Goal: Information Seeking & Learning: Check status

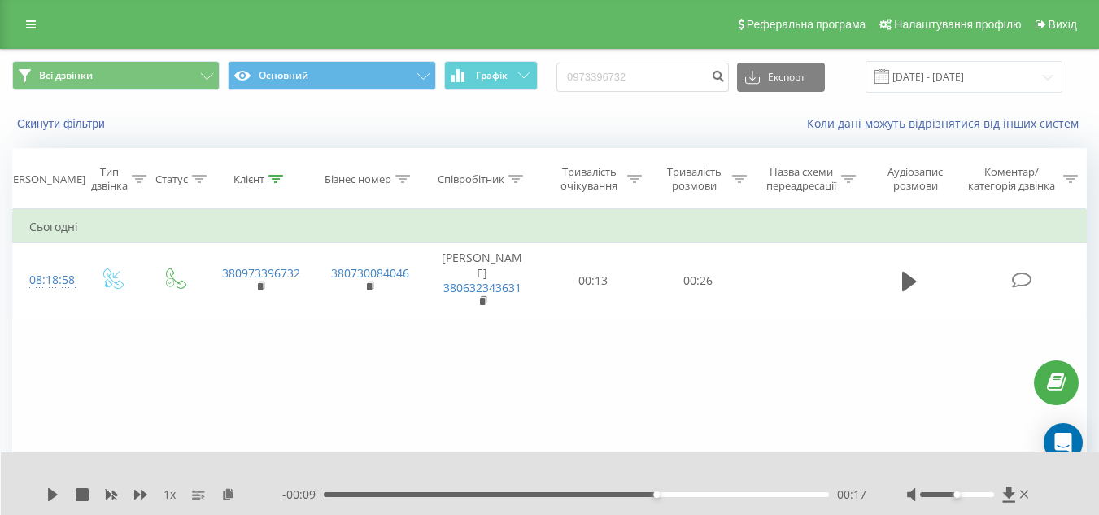
click at [678, 89] on input "0973396732" at bounding box center [642, 77] width 172 height 29
type input "0972548304"
click at [725, 77] on icon "submit" at bounding box center [718, 74] width 14 height 10
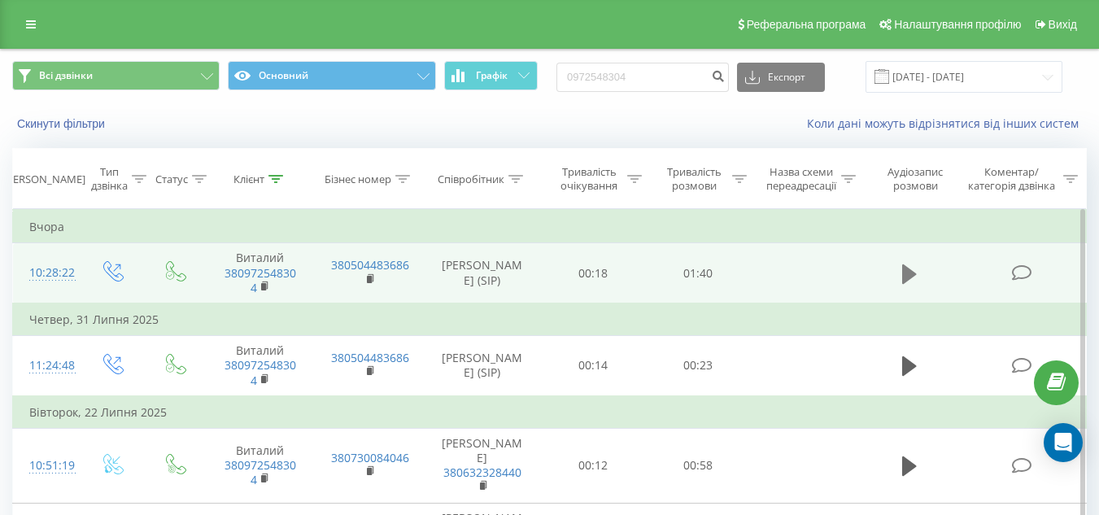
click at [905, 276] on icon at bounding box center [909, 274] width 15 height 20
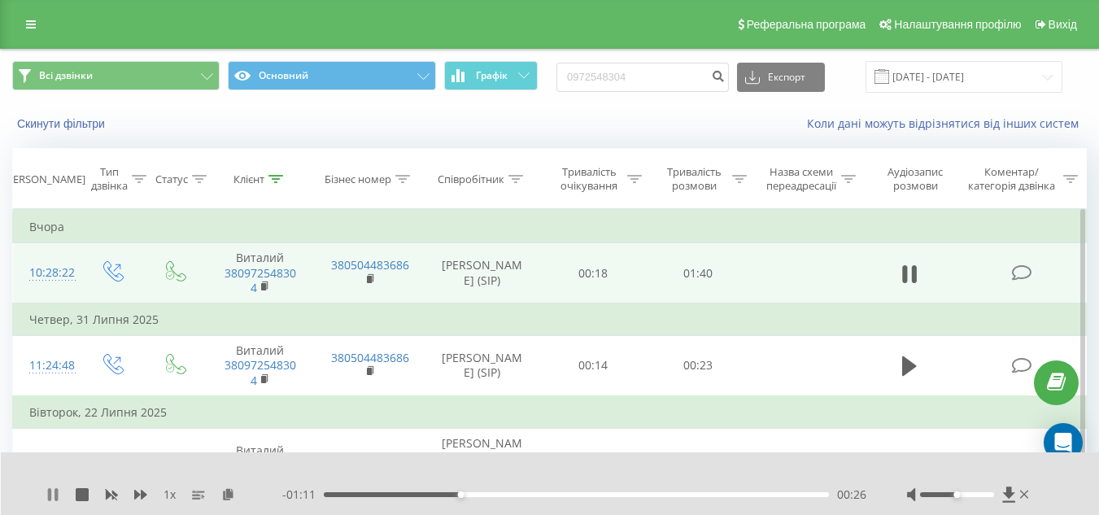
click at [56, 495] on icon at bounding box center [56, 494] width 3 height 13
click at [652, 56] on div "Всі дзвінки Основний Графік 0972548304 Експорт .csv .xls .xlsx 19.05.2025 - 19.…" at bounding box center [549, 77] width 1097 height 55
click at [655, 76] on input "0972548304" at bounding box center [642, 77] width 172 height 29
type input "0985064215"
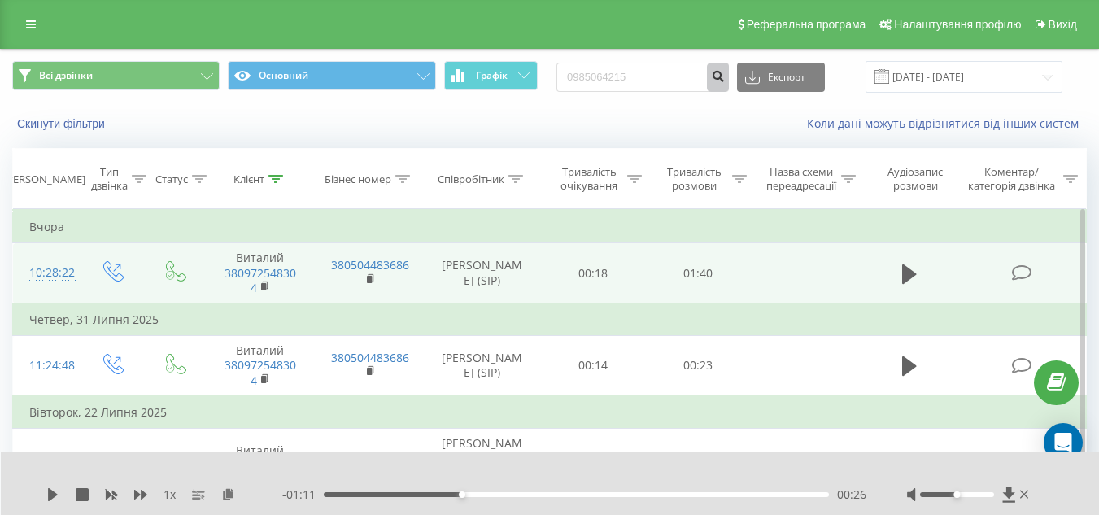
click at [729, 83] on button "submit" at bounding box center [718, 77] width 22 height 29
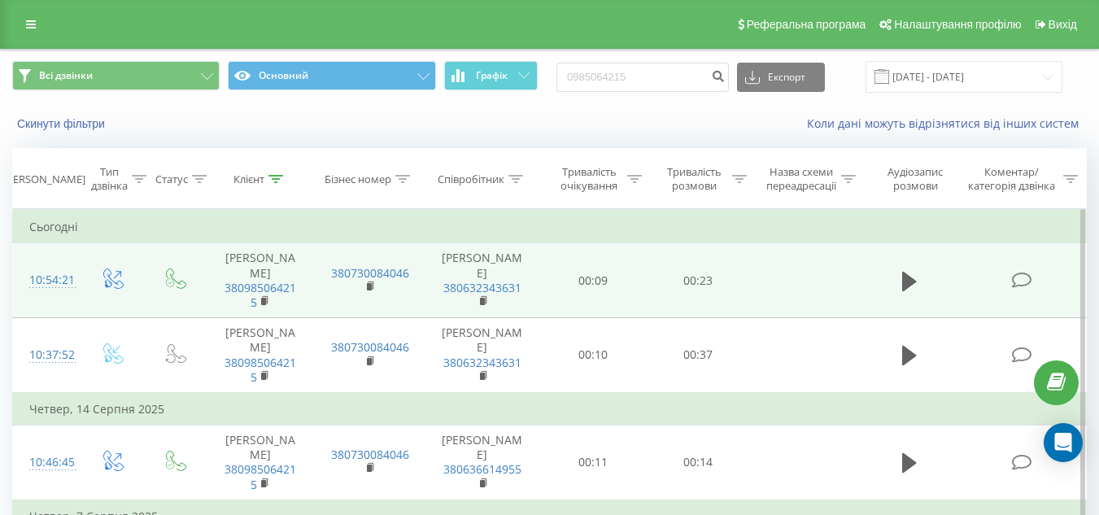
click at [891, 281] on td at bounding box center [910, 280] width 101 height 75
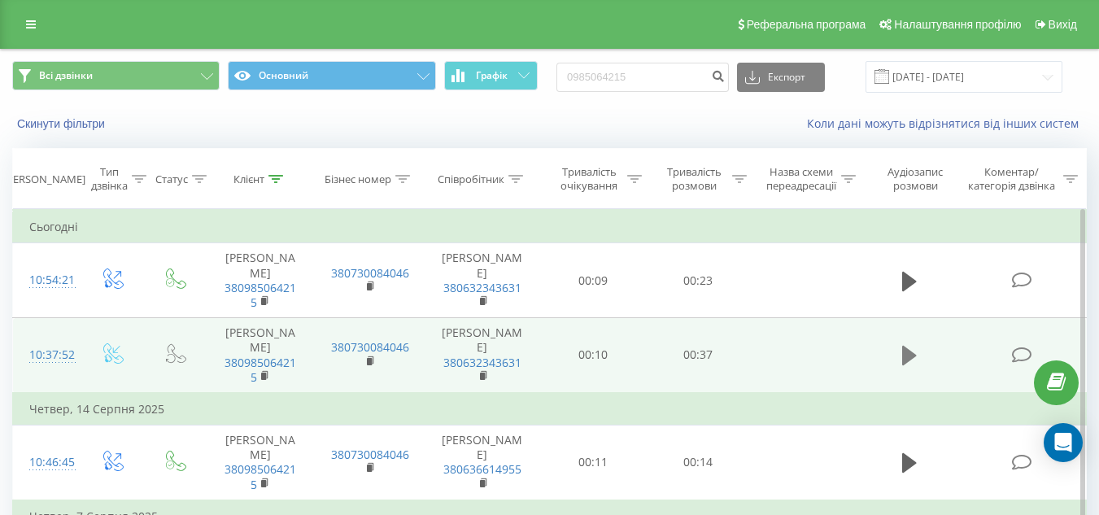
click at [913, 352] on icon at bounding box center [909, 355] width 15 height 23
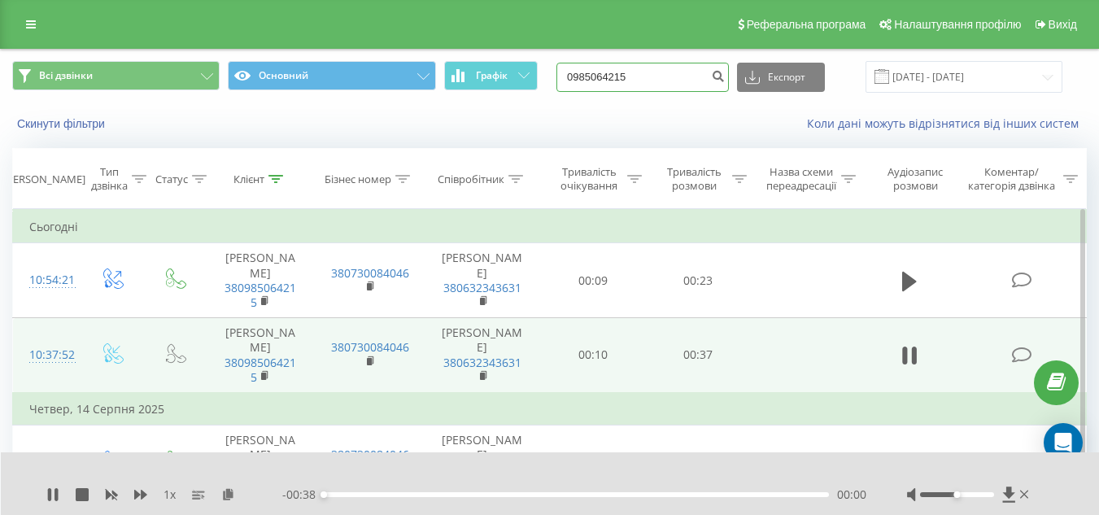
click at [635, 81] on input "0985064215" at bounding box center [642, 77] width 172 height 29
type input "0689417616"
click at [725, 78] on icon "submit" at bounding box center [718, 74] width 14 height 10
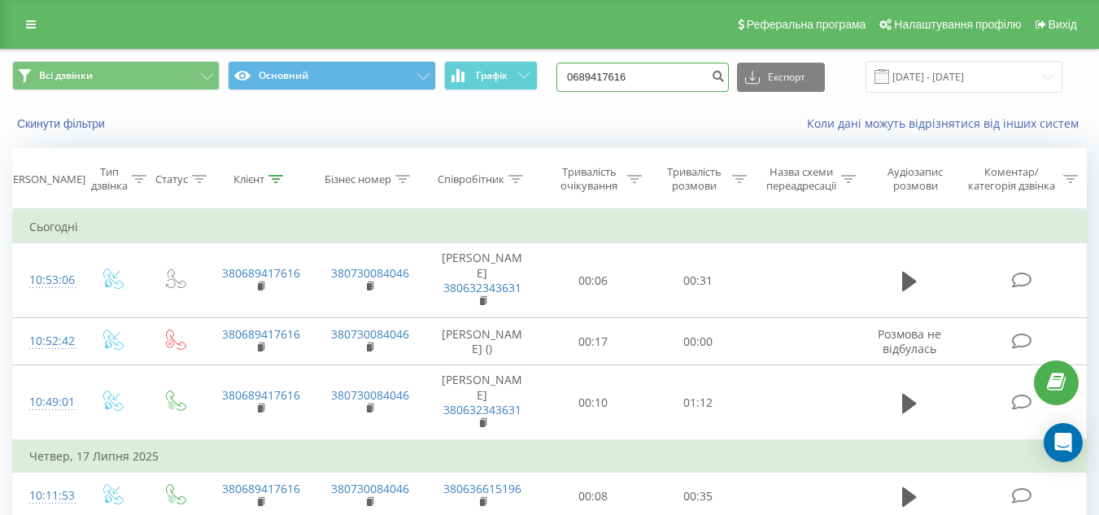
click at [696, 77] on input "0689417616" at bounding box center [642, 77] width 172 height 29
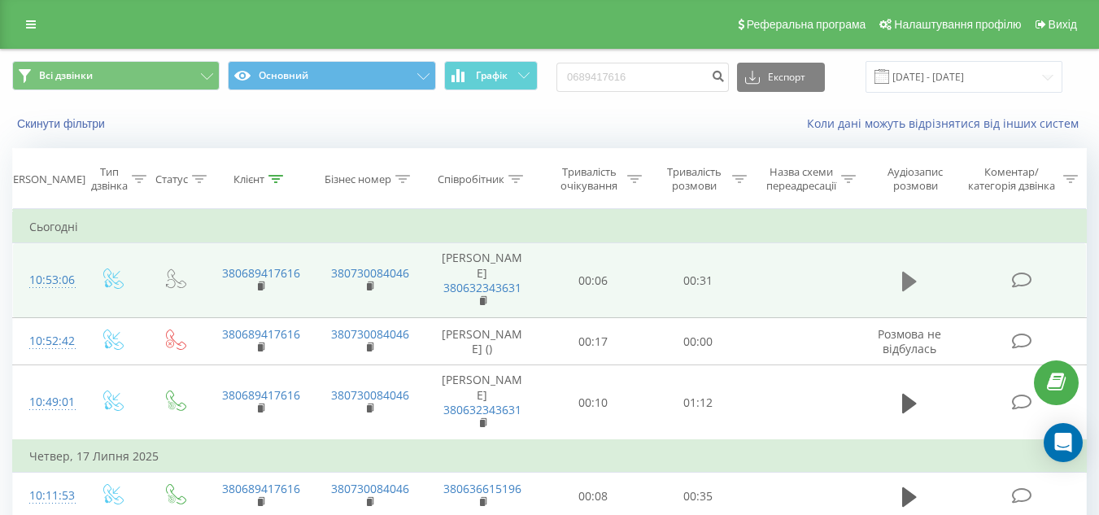
click at [907, 281] on icon at bounding box center [909, 282] width 15 height 20
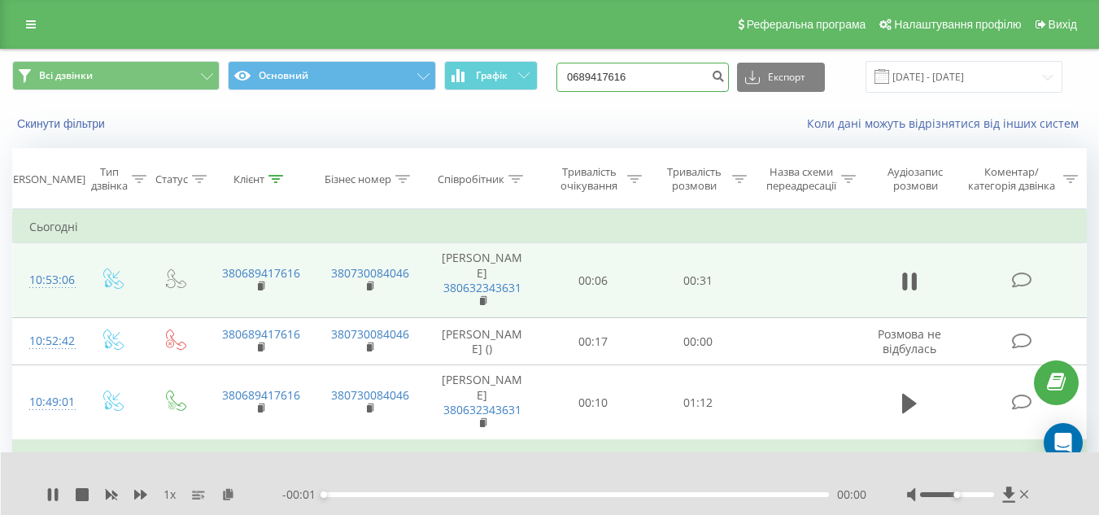
click at [677, 84] on input "0689417616" at bounding box center [642, 77] width 172 height 29
type input "0505017622"
click at [725, 79] on icon "submit" at bounding box center [718, 74] width 14 height 10
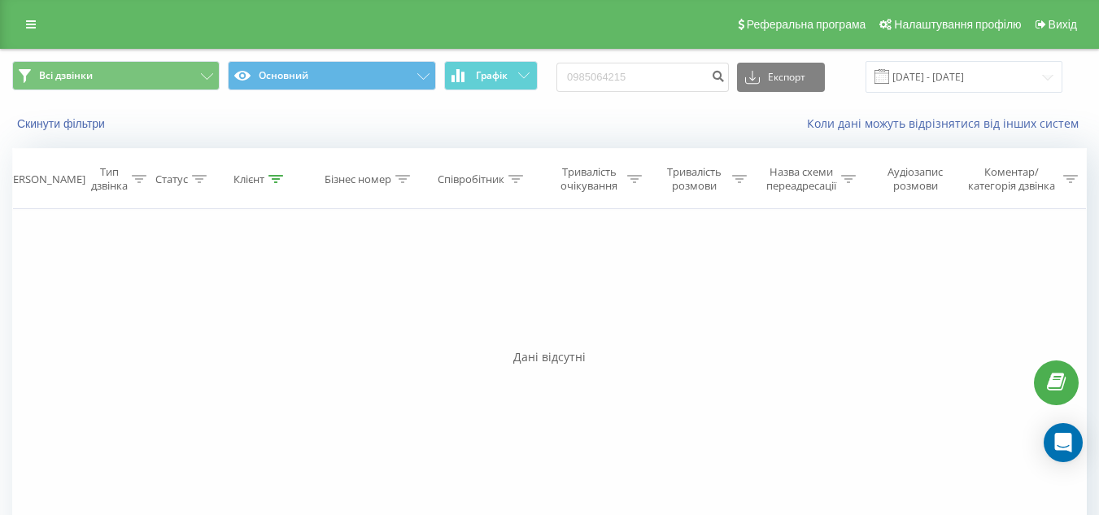
type input "0985064215"
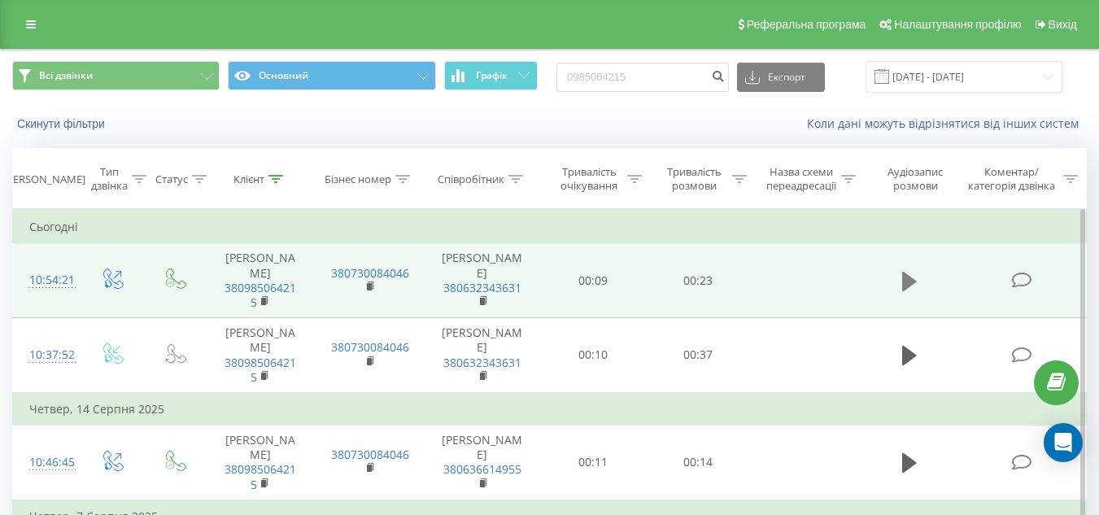
click at [912, 281] on icon at bounding box center [909, 282] width 15 height 20
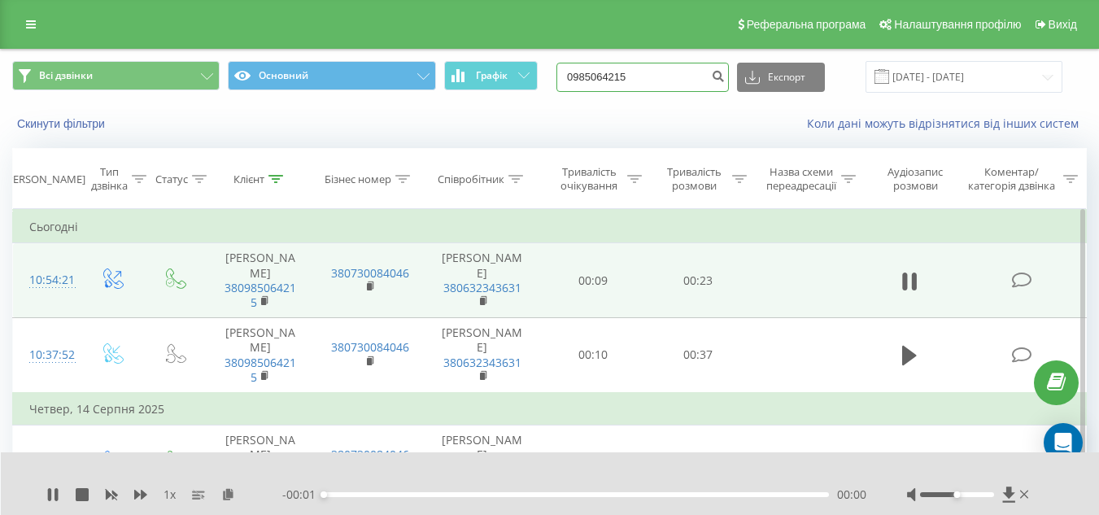
click at [669, 77] on input "0985064215" at bounding box center [642, 77] width 172 height 29
type input "0634760419"
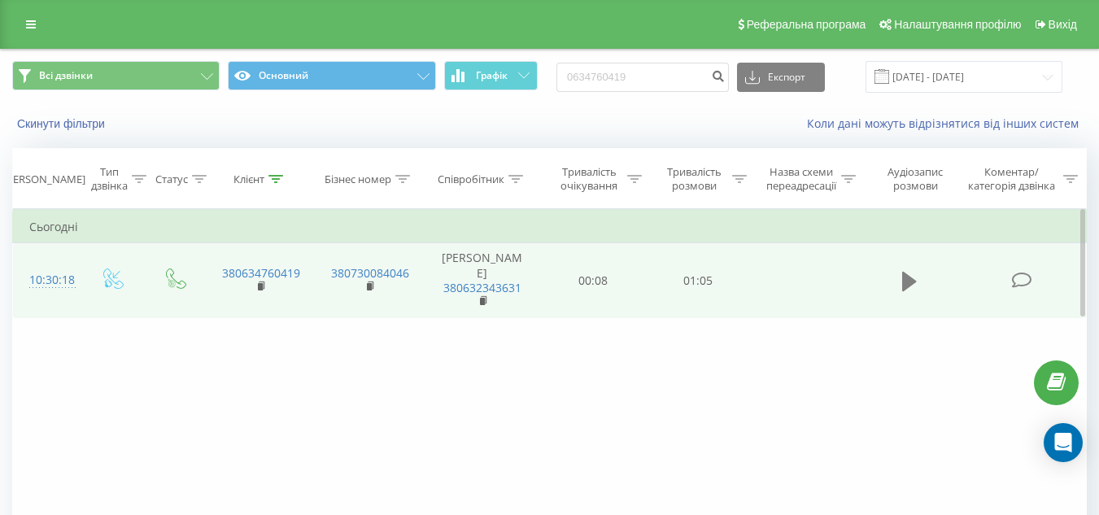
click at [900, 287] on button at bounding box center [909, 281] width 24 height 24
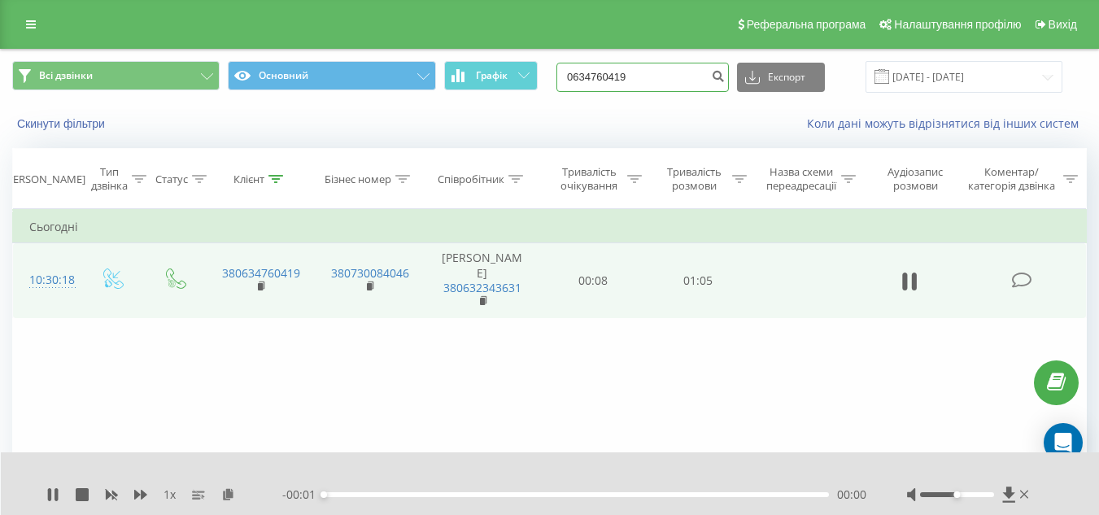
click at [654, 78] on input "0634760419" at bounding box center [642, 77] width 172 height 29
type input "0"
